Goal: Information Seeking & Learning: Find specific fact

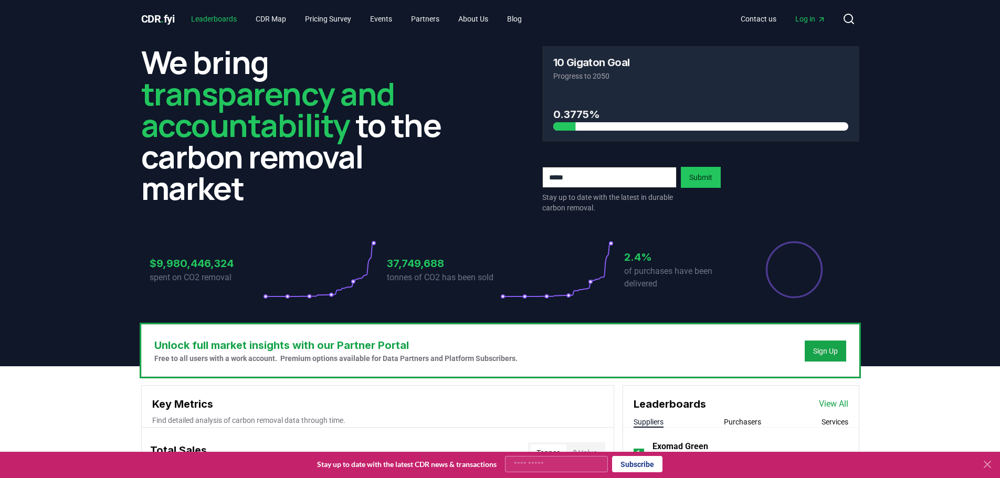
click at [225, 21] on link "Leaderboards" at bounding box center [214, 18] width 62 height 19
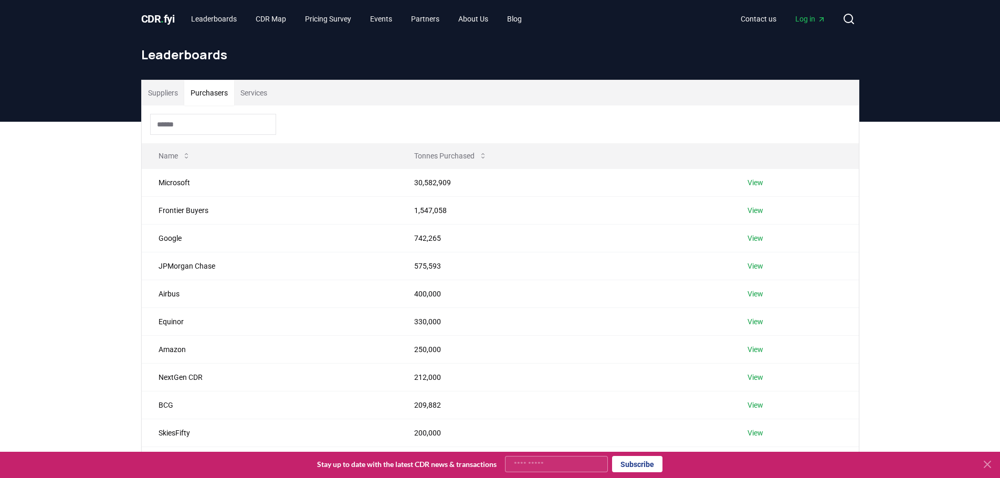
click at [214, 97] on button "Purchasers" at bounding box center [209, 92] width 50 height 25
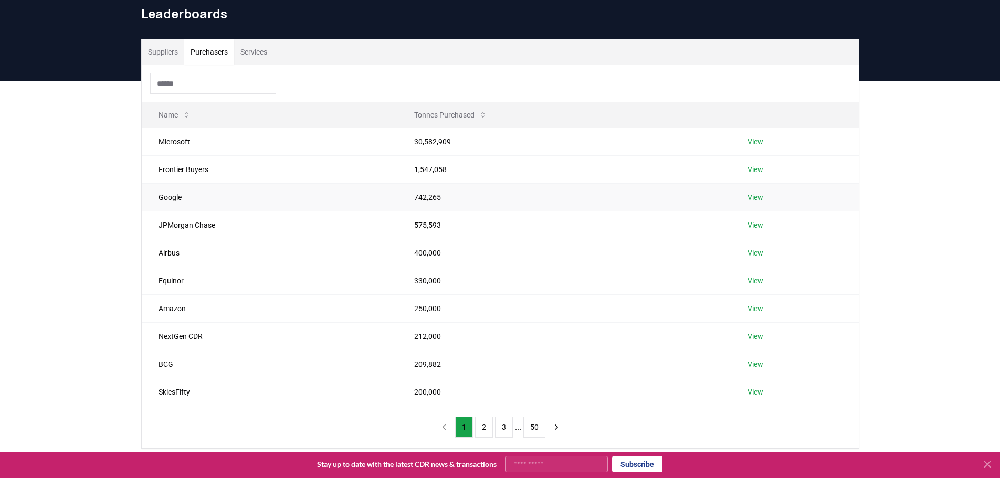
scroll to position [82, 0]
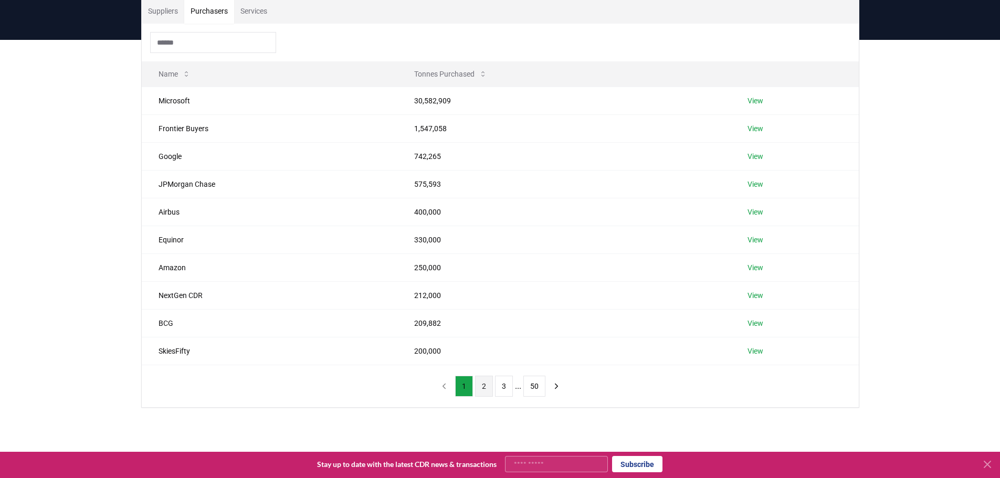
click at [477, 385] on button "2" at bounding box center [484, 386] width 18 height 21
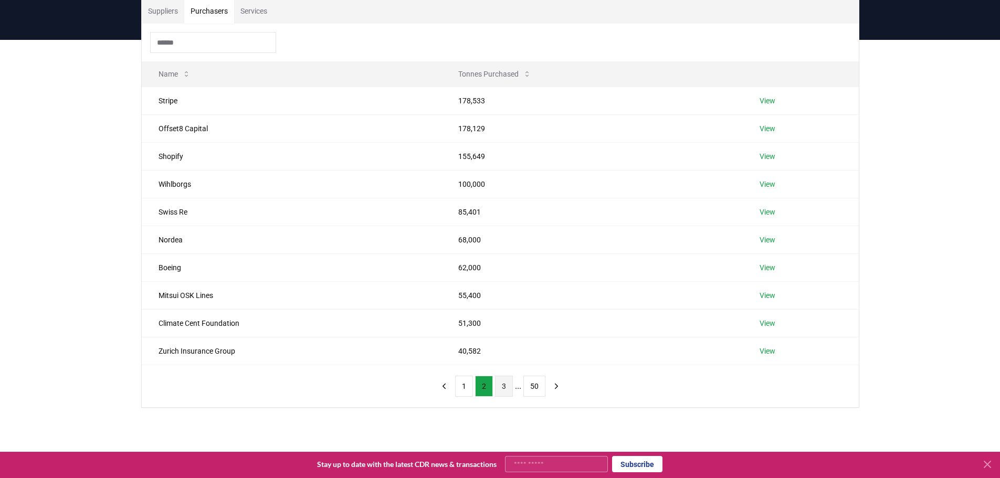
click at [503, 387] on button "3" at bounding box center [504, 386] width 18 height 21
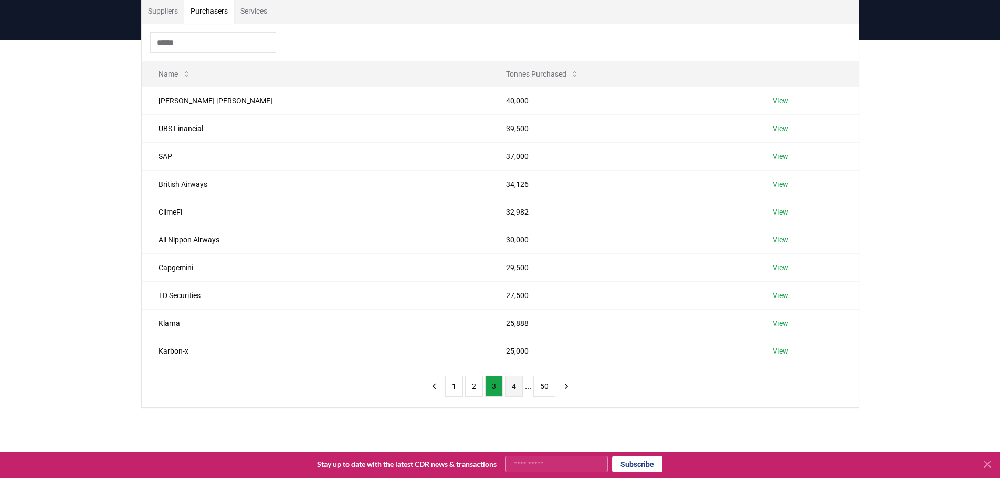
click at [508, 386] on button "4" at bounding box center [514, 386] width 18 height 21
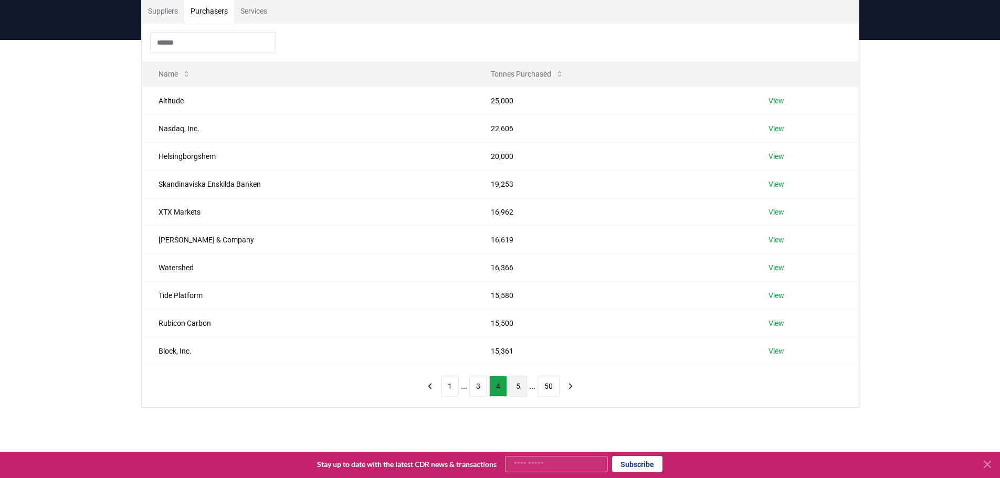
click at [517, 390] on button "5" at bounding box center [518, 386] width 18 height 21
click at [517, 390] on button "6" at bounding box center [518, 386] width 18 height 21
click at [516, 392] on button "7" at bounding box center [518, 386] width 18 height 21
click at [512, 388] on button "8" at bounding box center [518, 386] width 18 height 21
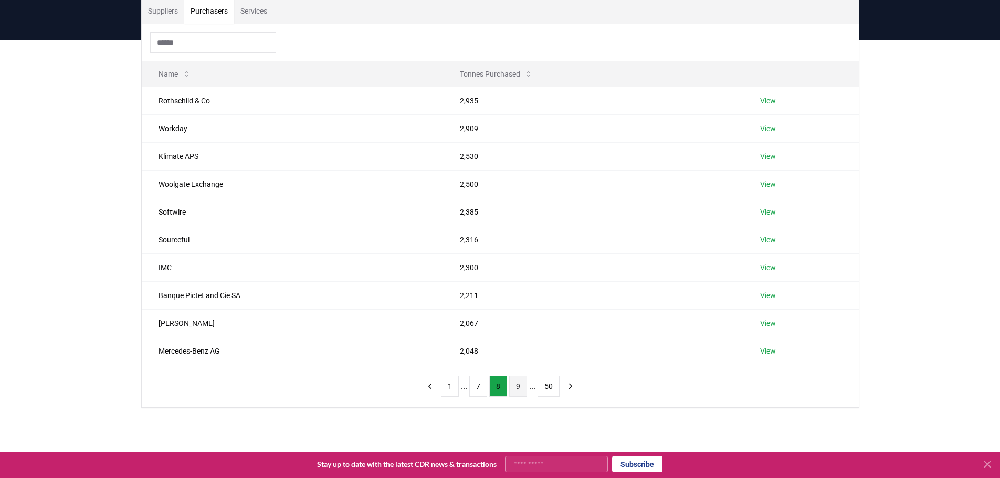
click at [514, 389] on button "9" at bounding box center [518, 386] width 18 height 21
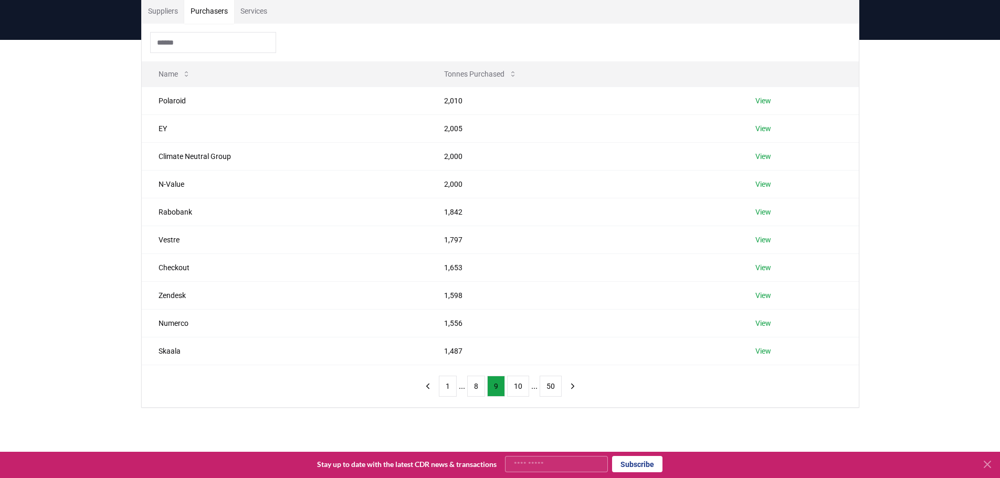
click at [179, 41] on input at bounding box center [213, 42] width 126 height 21
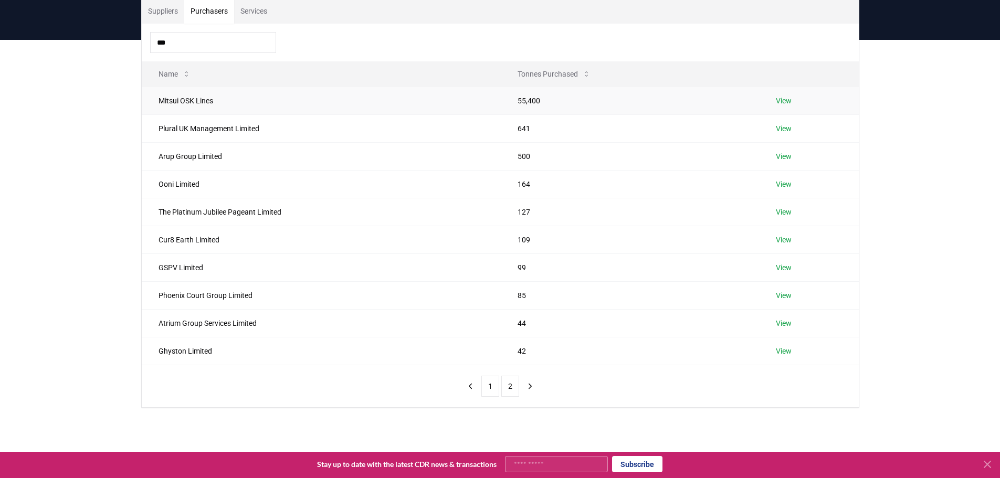
type input "***"
click at [194, 97] on td "Mitsui OSK Lines" at bounding box center [321, 101] width 359 height 28
click at [791, 100] on link "View" at bounding box center [784, 101] width 16 height 10
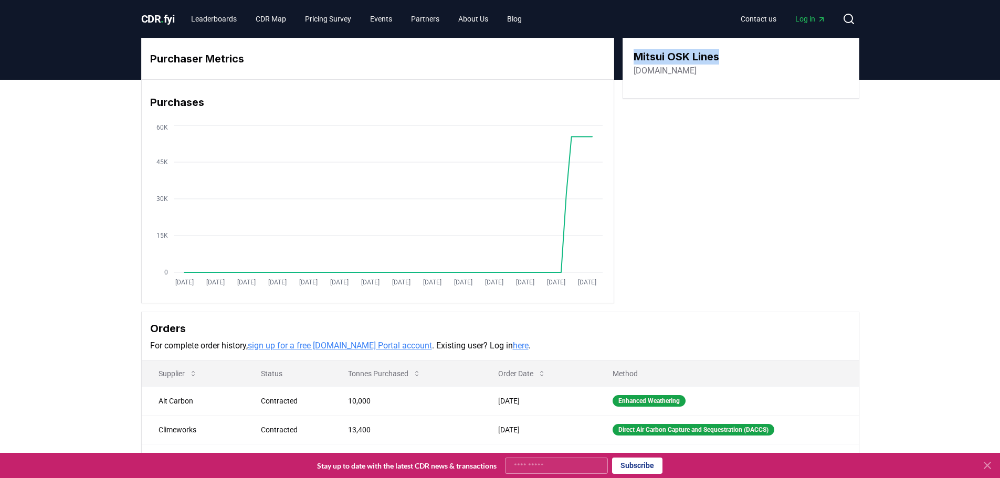
drag, startPoint x: 634, startPoint y: 55, endPoint x: 730, endPoint y: 55, distance: 96.0
click at [730, 55] on div "Mitsui OSK Lines mol.co.jp" at bounding box center [740, 63] width 215 height 28
copy h3 "Mitsui OSK Lines"
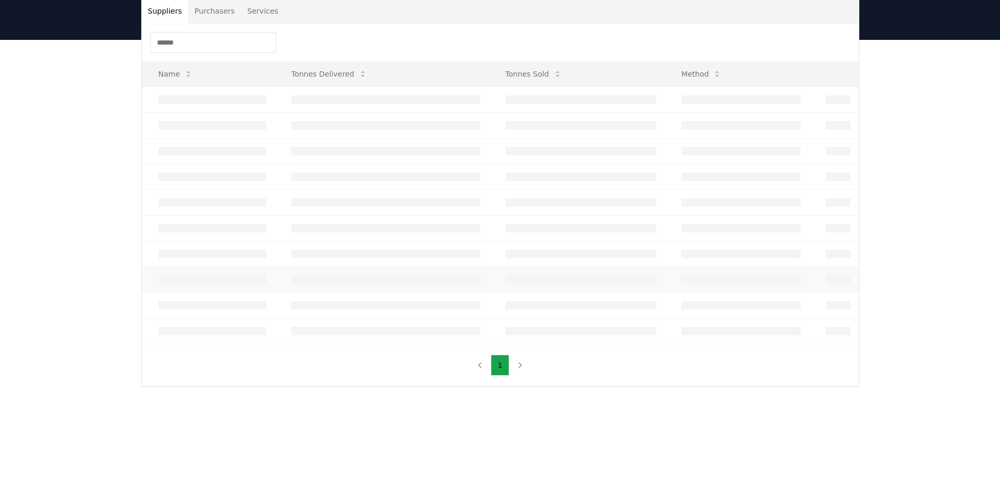
scroll to position [82, 0]
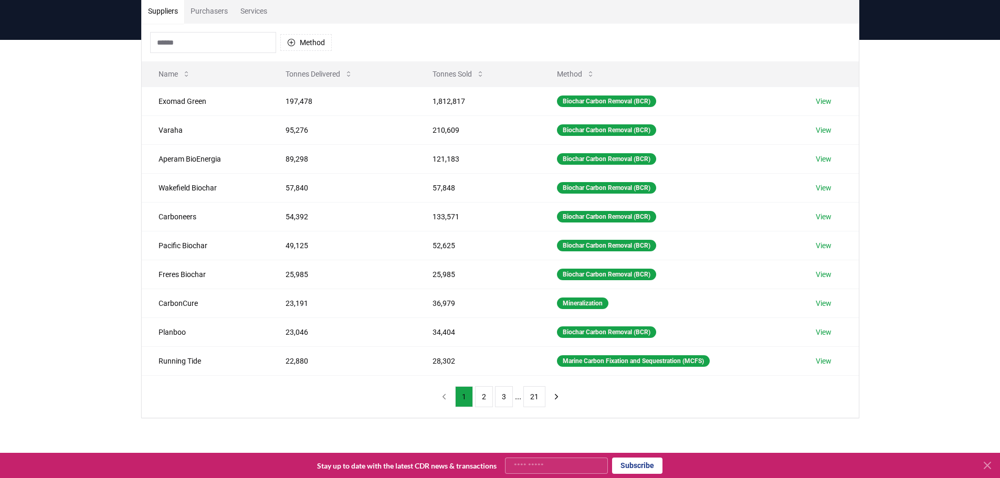
click at [232, 41] on input at bounding box center [213, 42] width 126 height 21
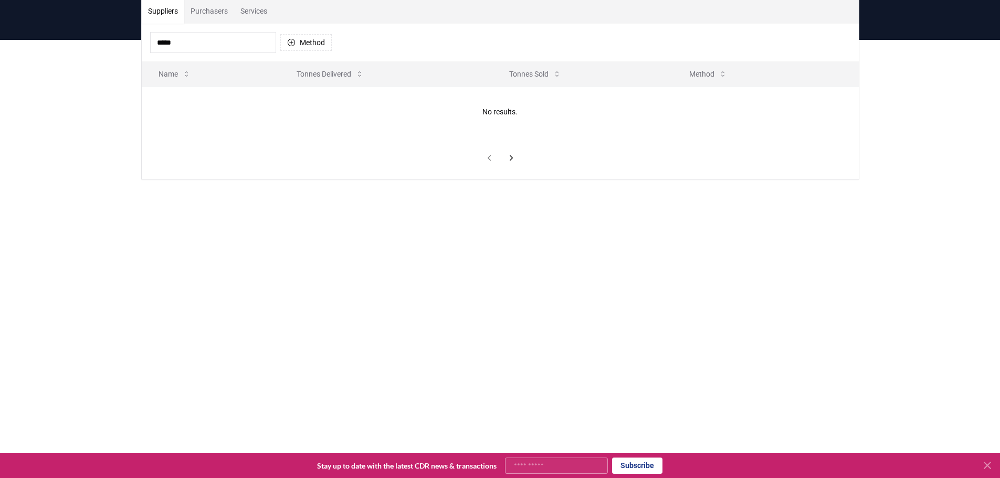
type input "******"
click at [222, 10] on button "Purchasers" at bounding box center [209, 10] width 50 height 25
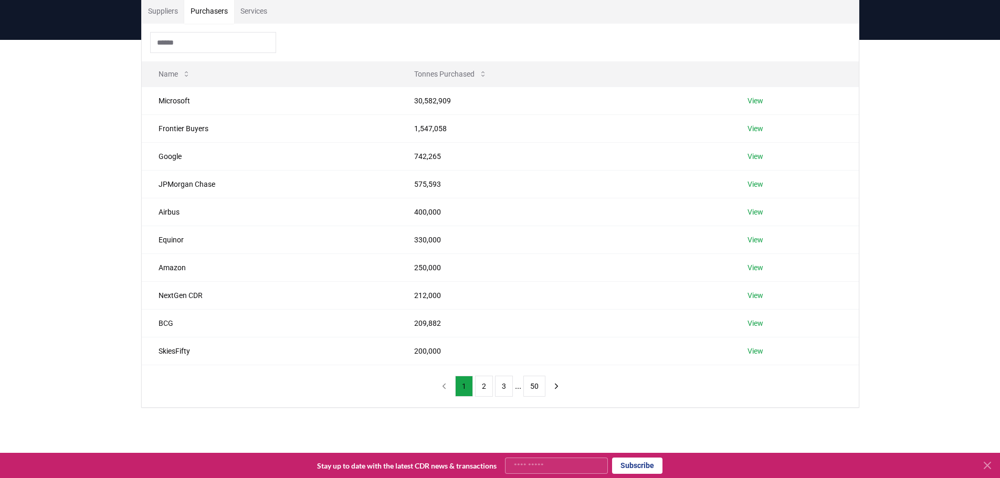
click at [209, 43] on input at bounding box center [213, 42] width 126 height 21
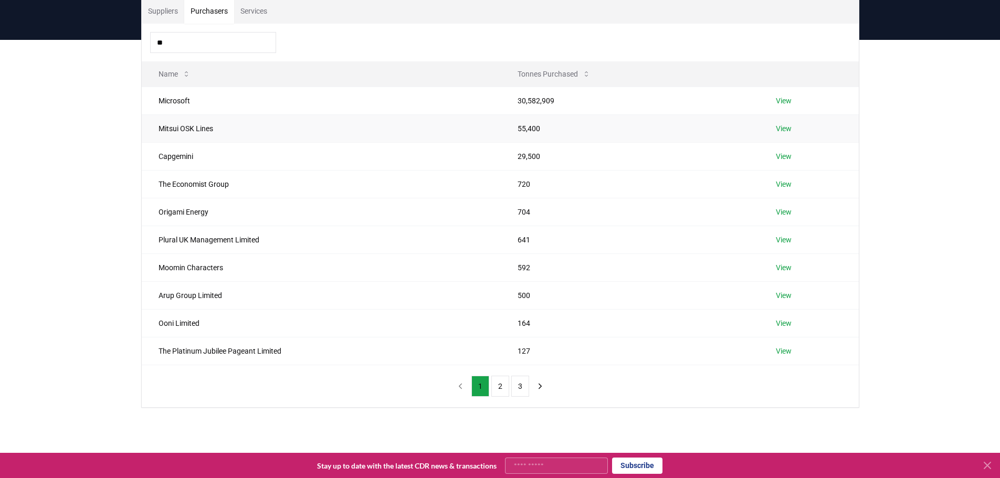
type input "**"
click at [783, 129] on link "View" at bounding box center [784, 128] width 16 height 10
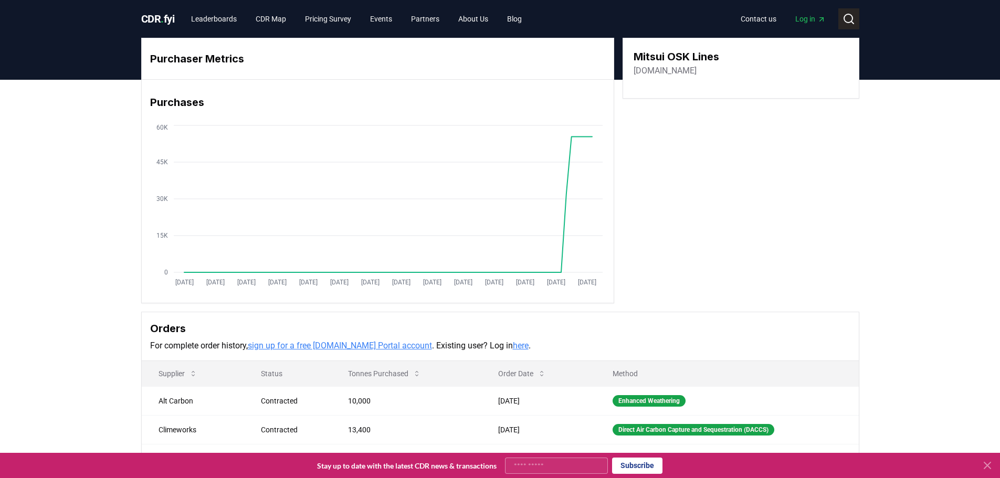
click at [854, 10] on button "Search" at bounding box center [848, 18] width 21 height 21
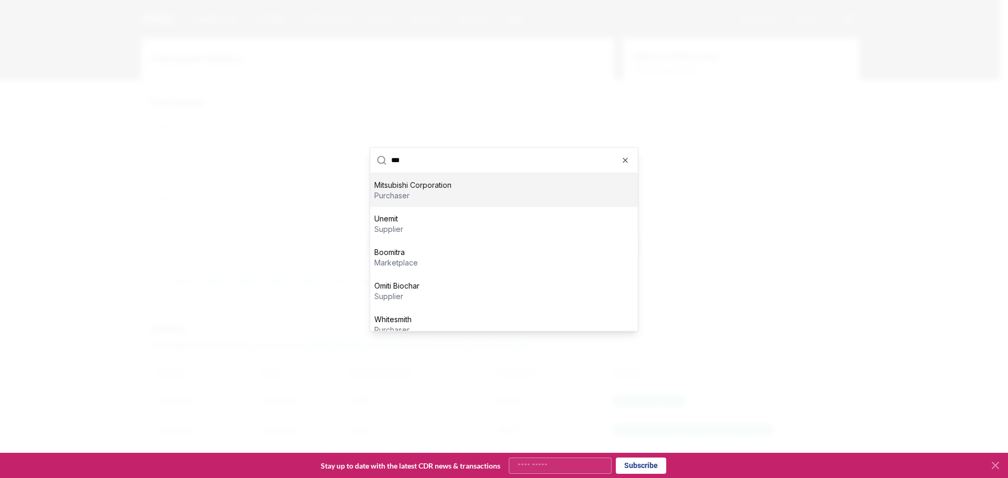
type input "***"
click at [449, 180] on p "Mitsubishi Corporation" at bounding box center [412, 184] width 77 height 10
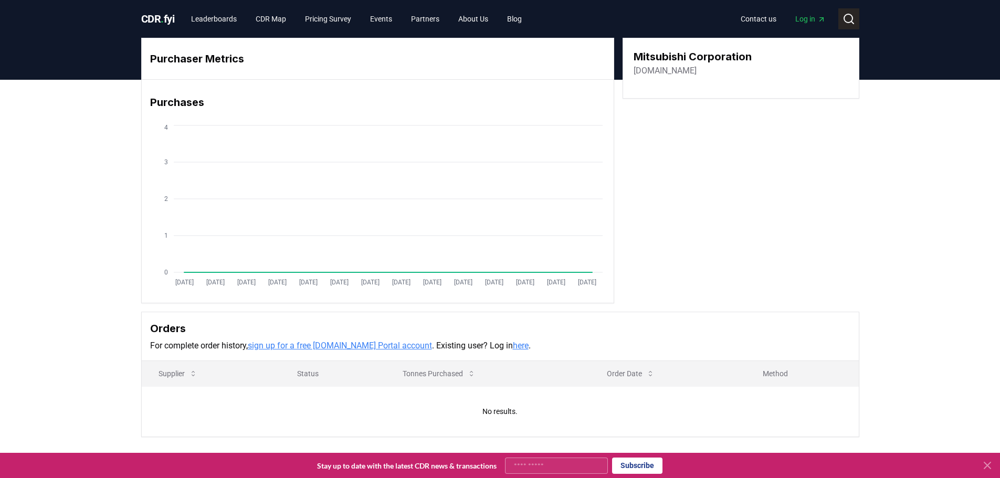
click at [842, 17] on icon at bounding box center [848, 19] width 13 height 13
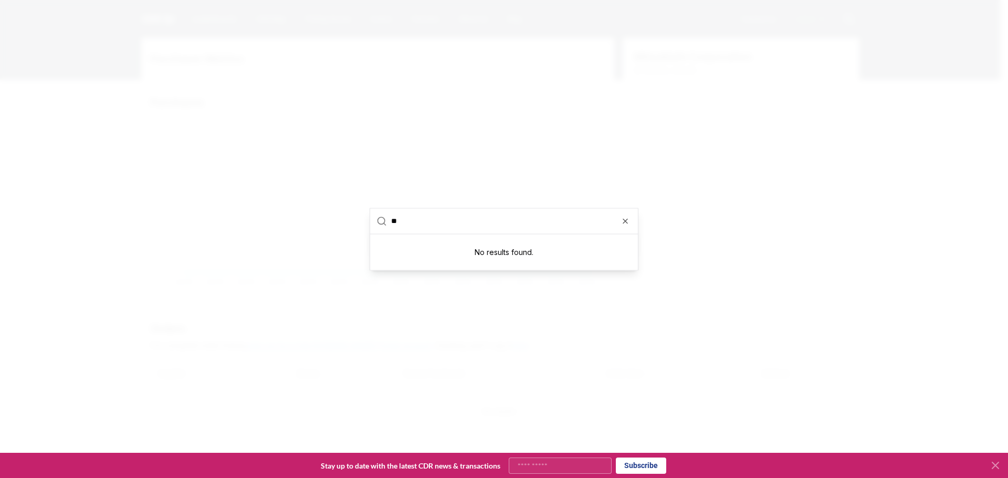
type input "*"
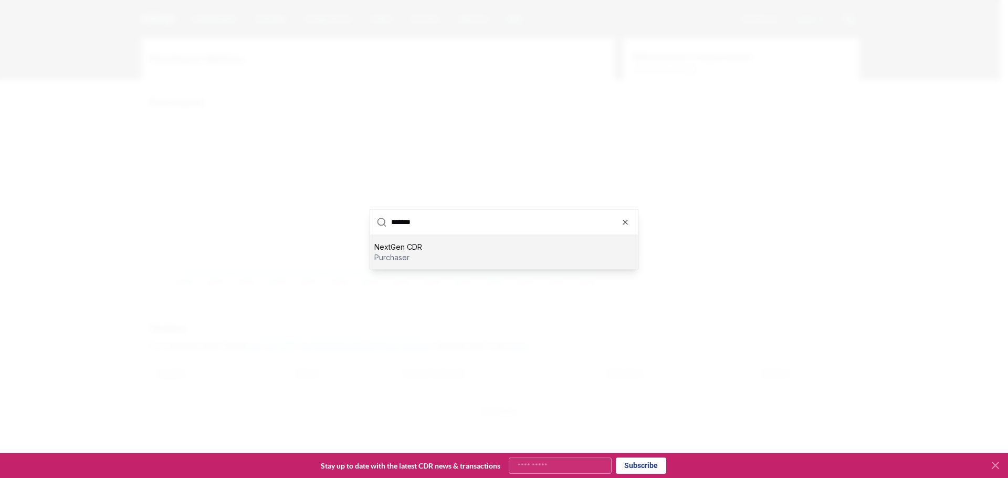
type input "*******"
click at [405, 253] on p "purchaser" at bounding box center [398, 257] width 48 height 10
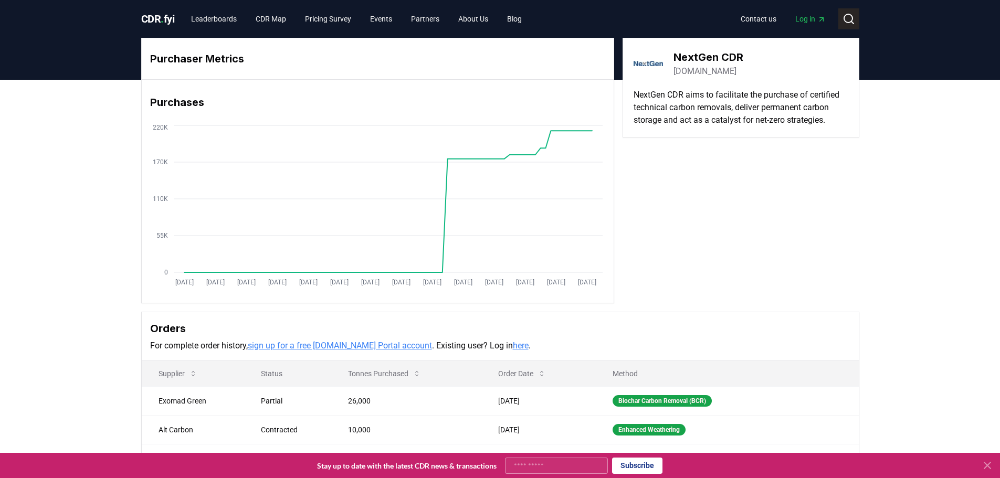
click at [853, 17] on icon at bounding box center [848, 19] width 13 height 13
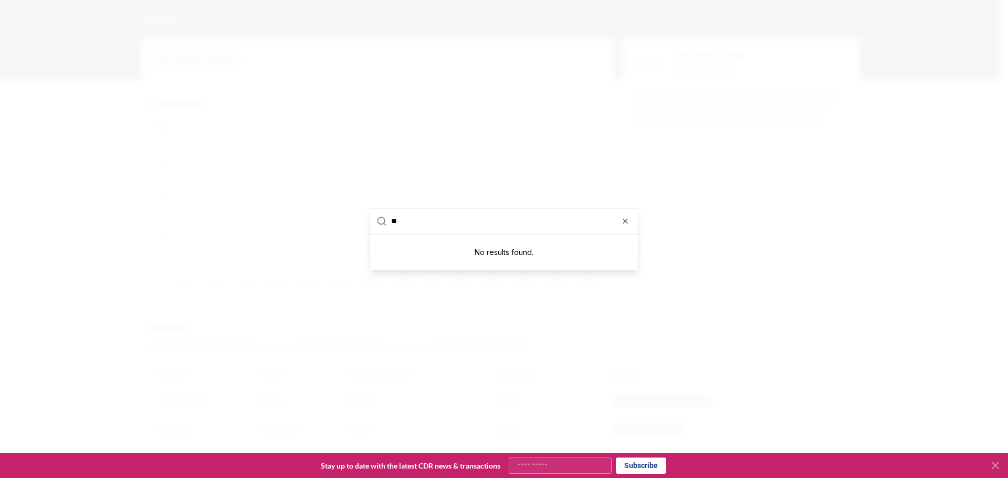
type input "*"
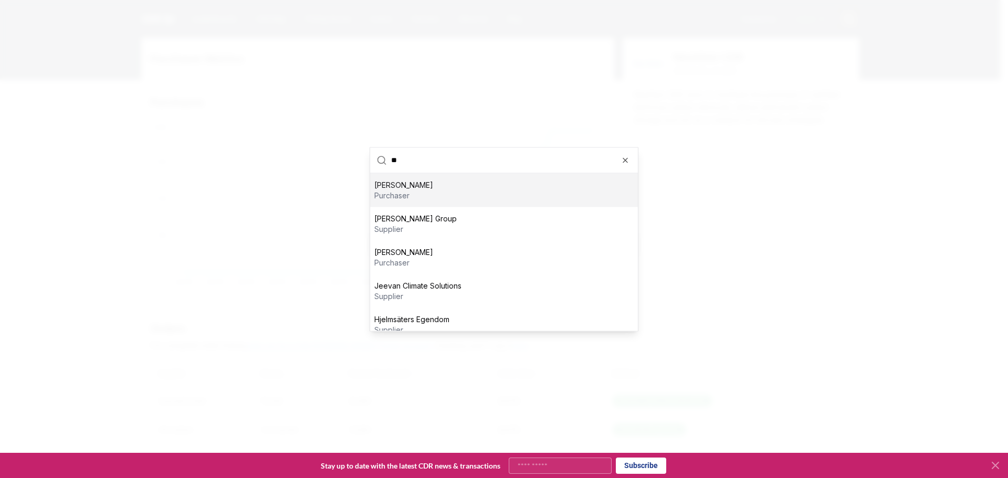
type input "*"
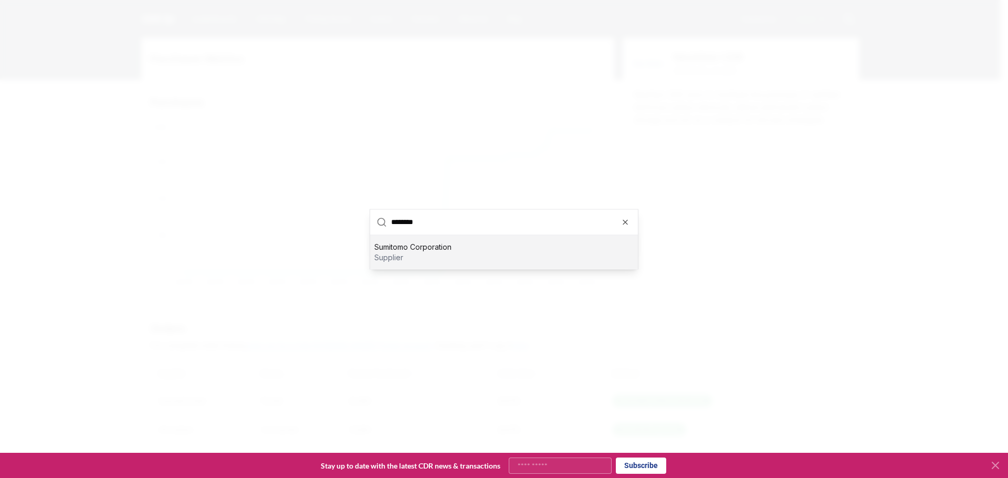
type input "********"
click at [503, 258] on div "Sumitomo Corporation supplier" at bounding box center [504, 252] width 268 height 34
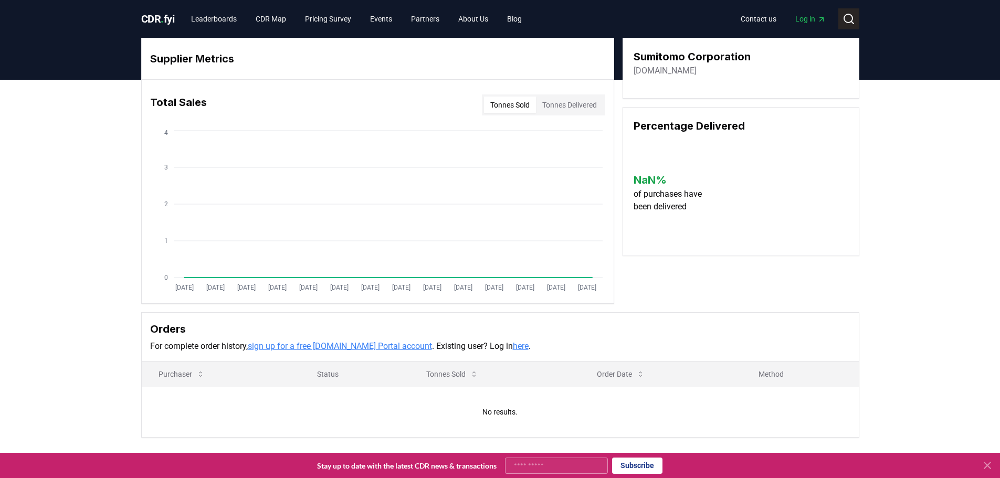
click at [845, 22] on circle at bounding box center [848, 18] width 8 height 8
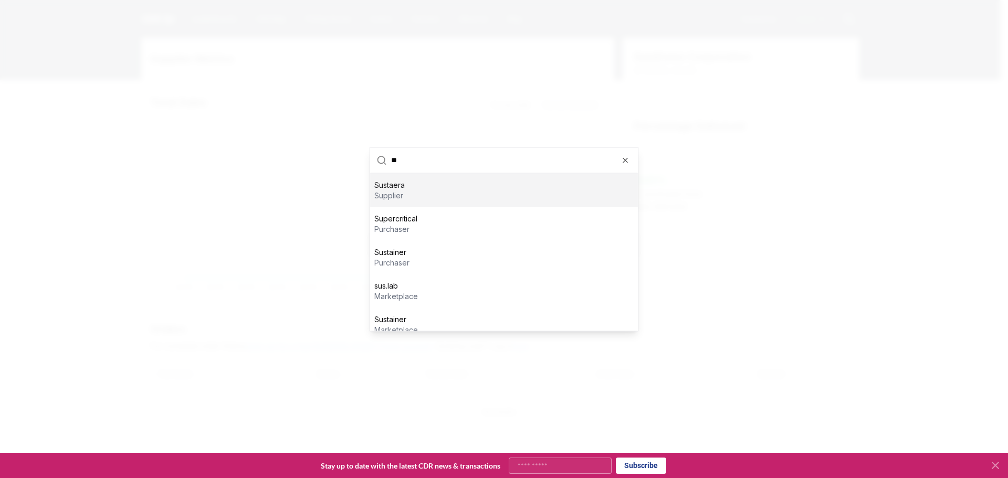
scroll to position [178, 0]
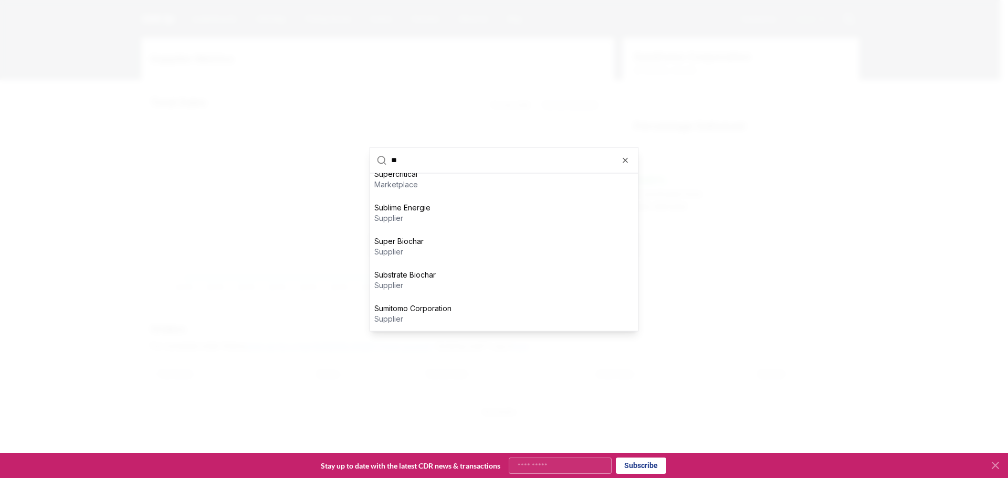
type input "*"
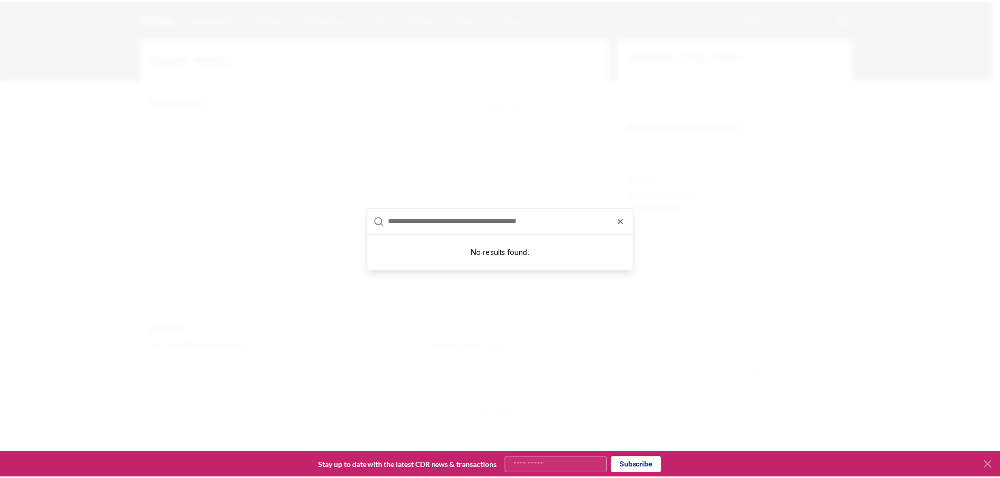
scroll to position [0, 0]
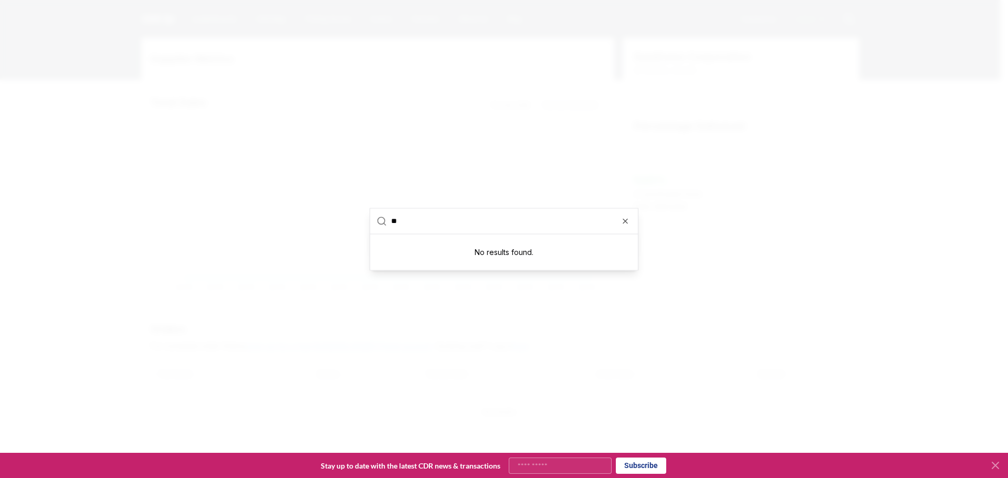
type input "*"
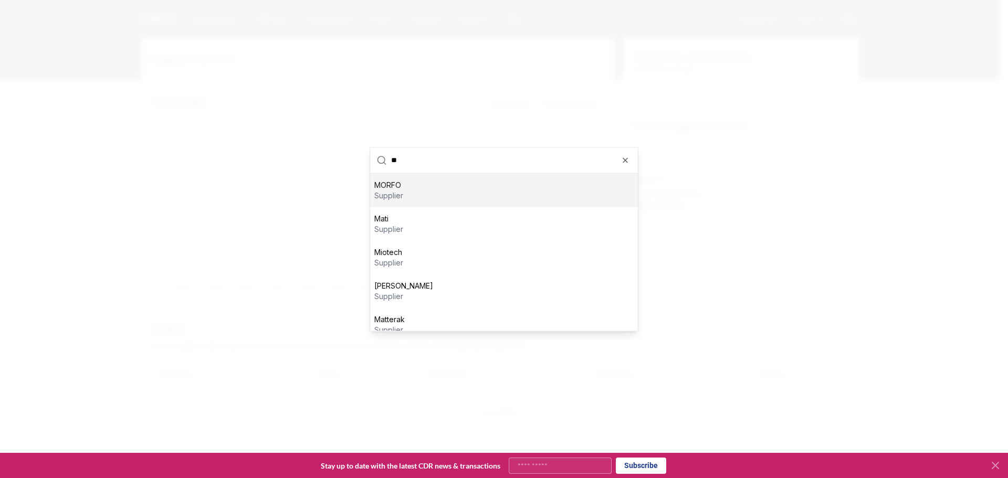
type input "*"
type input "**"
click at [623, 157] on icon "button" at bounding box center [625, 160] width 8 height 8
